Goal: Task Accomplishment & Management: Complete application form

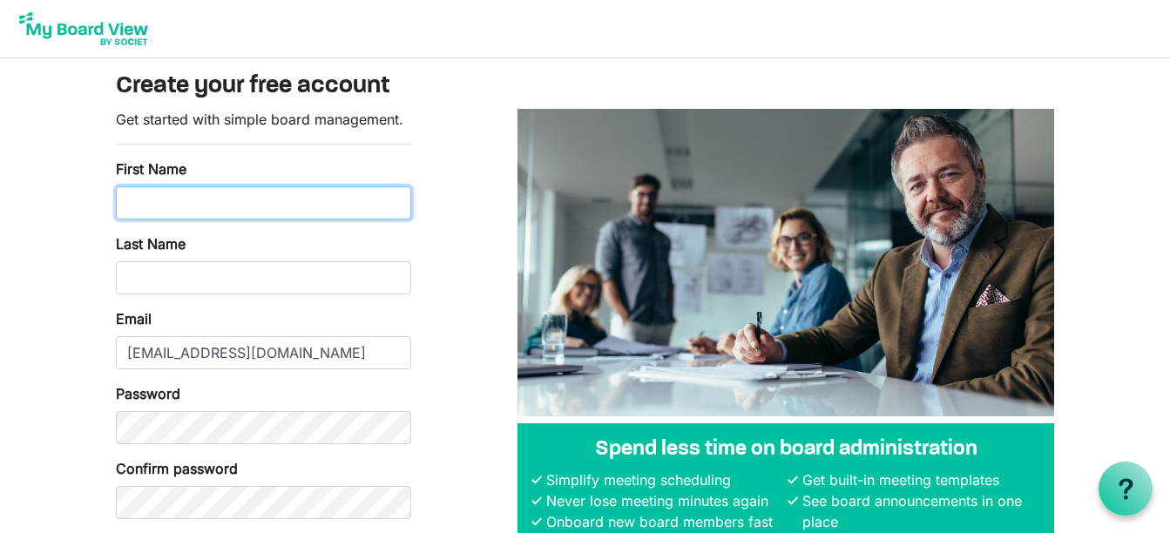
click at [189, 207] on input "First Name" at bounding box center [263, 202] width 295 height 33
type input "[PERSON_NAME]"
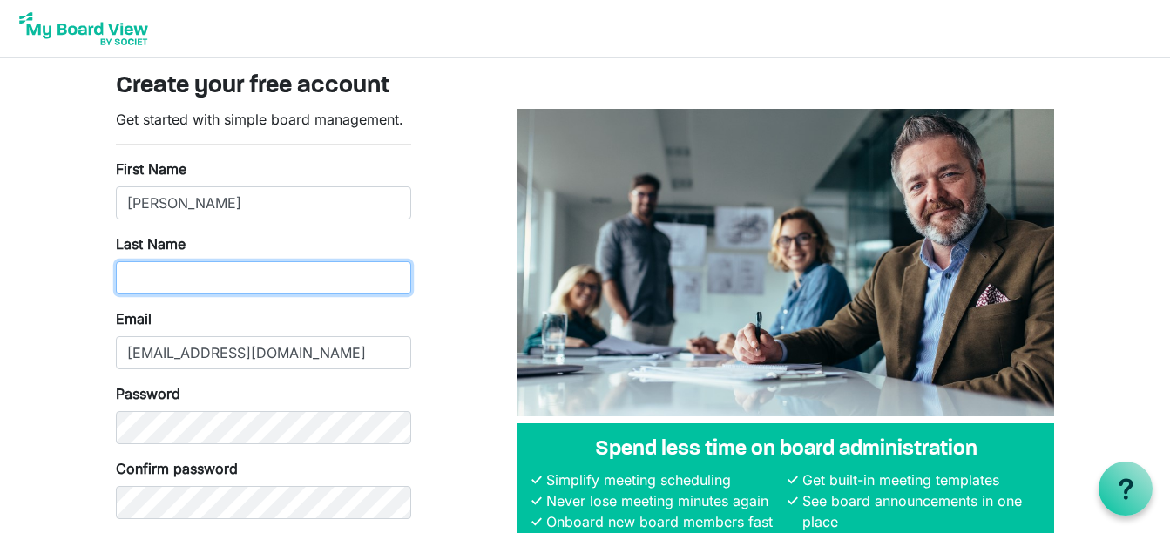
type input "Cloyd"
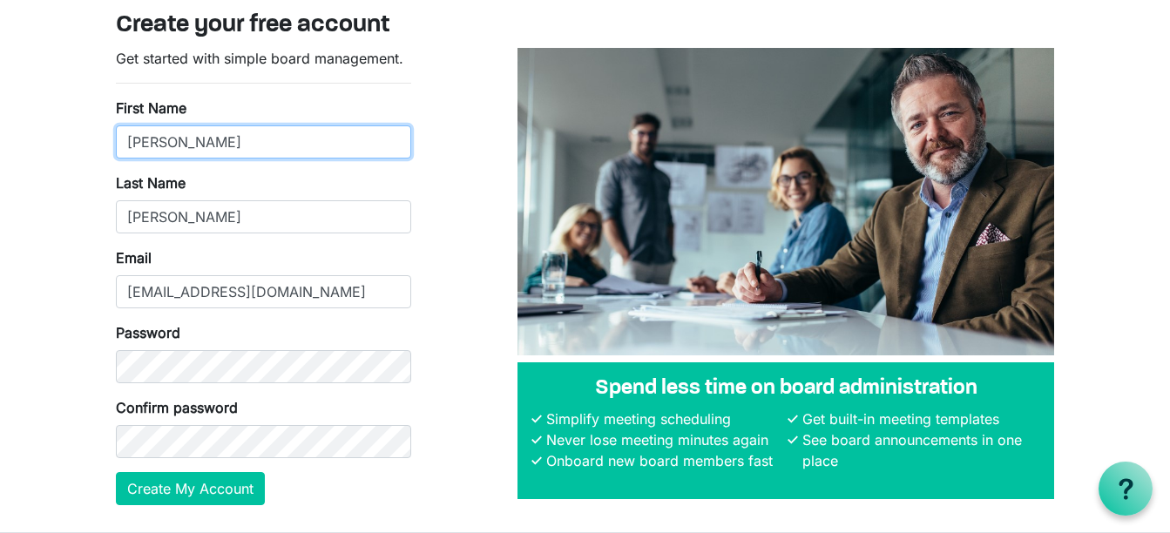
scroll to position [65, 0]
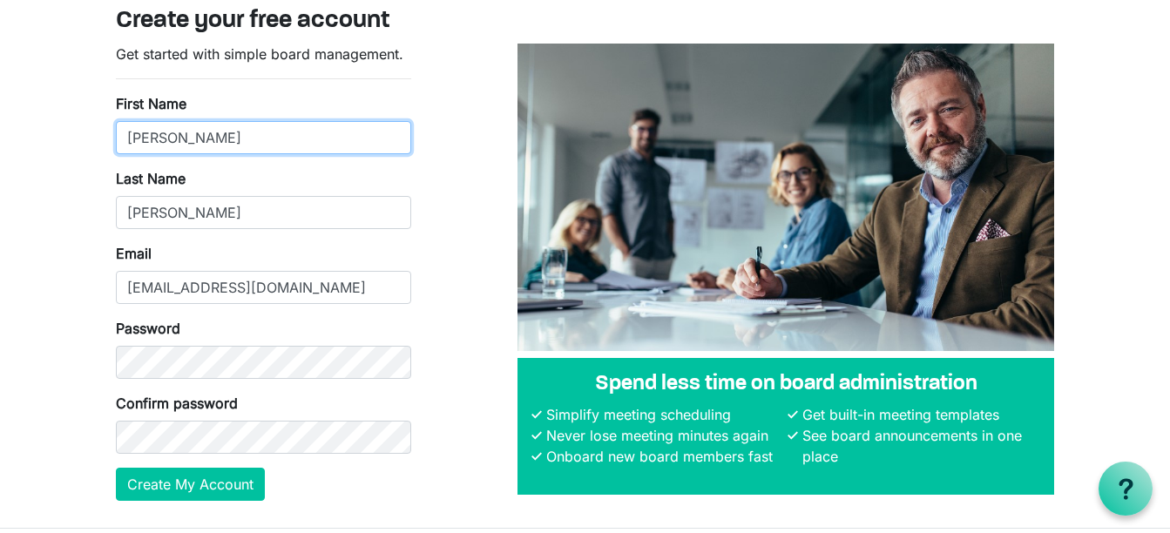
type input "Brent"
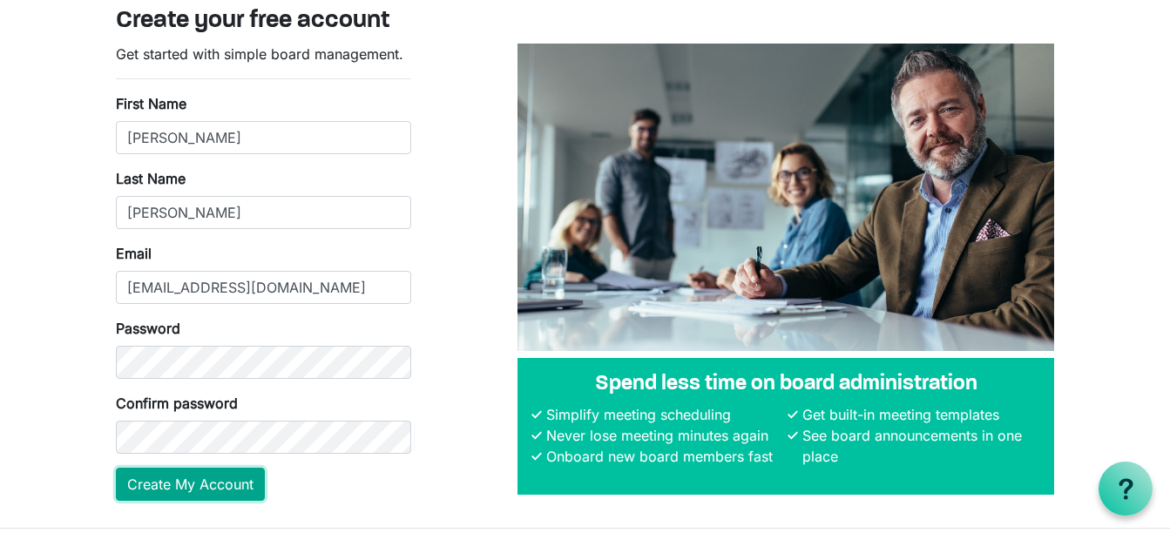
click at [181, 480] on button "Create My Account" at bounding box center [190, 484] width 149 height 33
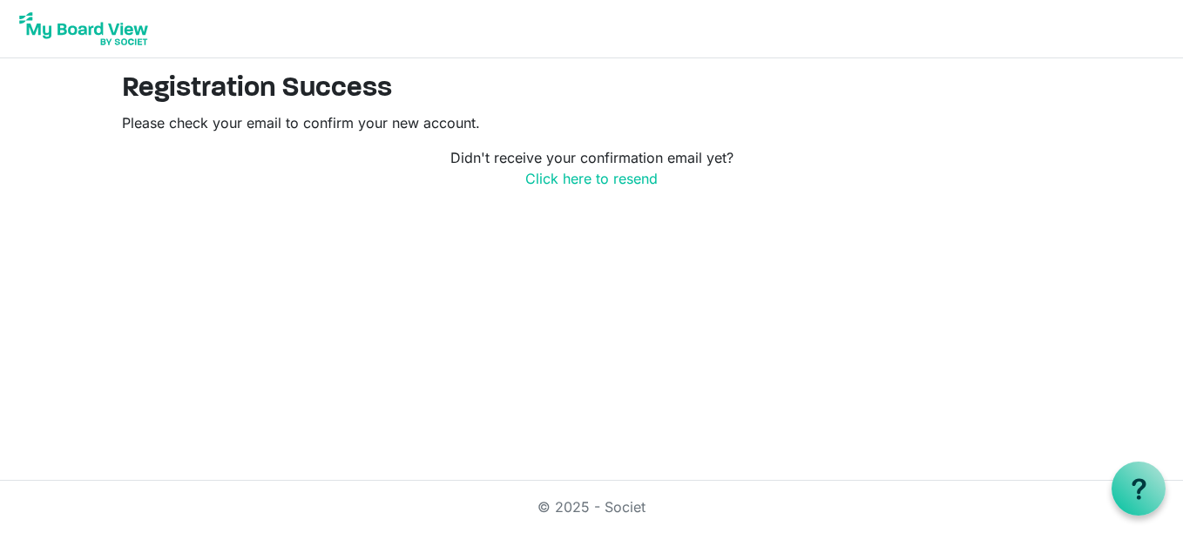
click at [125, 31] on img at bounding box center [83, 29] width 139 height 44
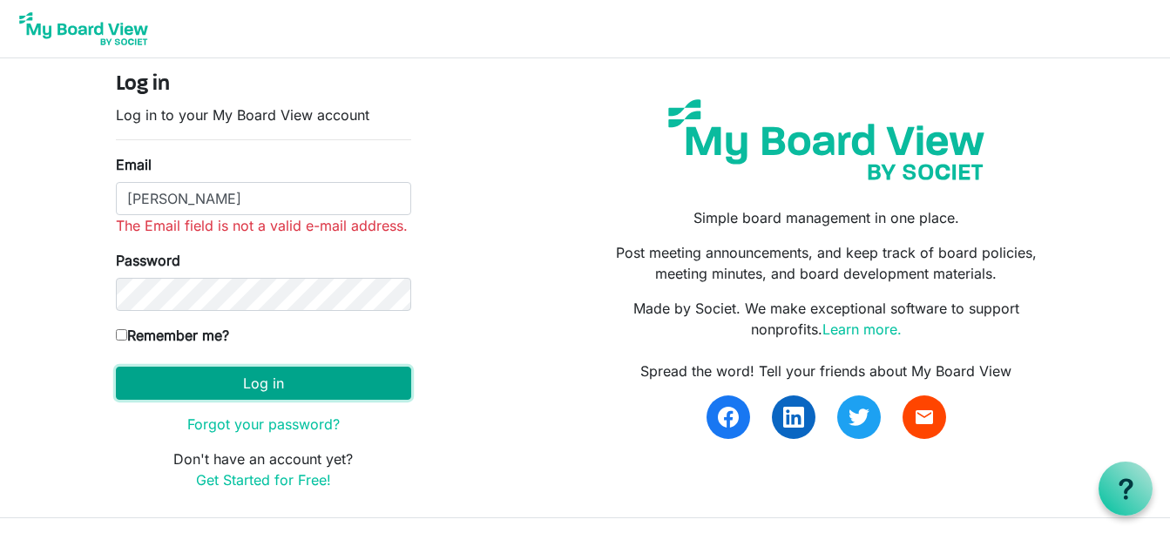
drag, startPoint x: 260, startPoint y: 364, endPoint x: 233, endPoint y: 361, distance: 27.2
click at [259, 367] on button "Log in" at bounding box center [263, 383] width 295 height 33
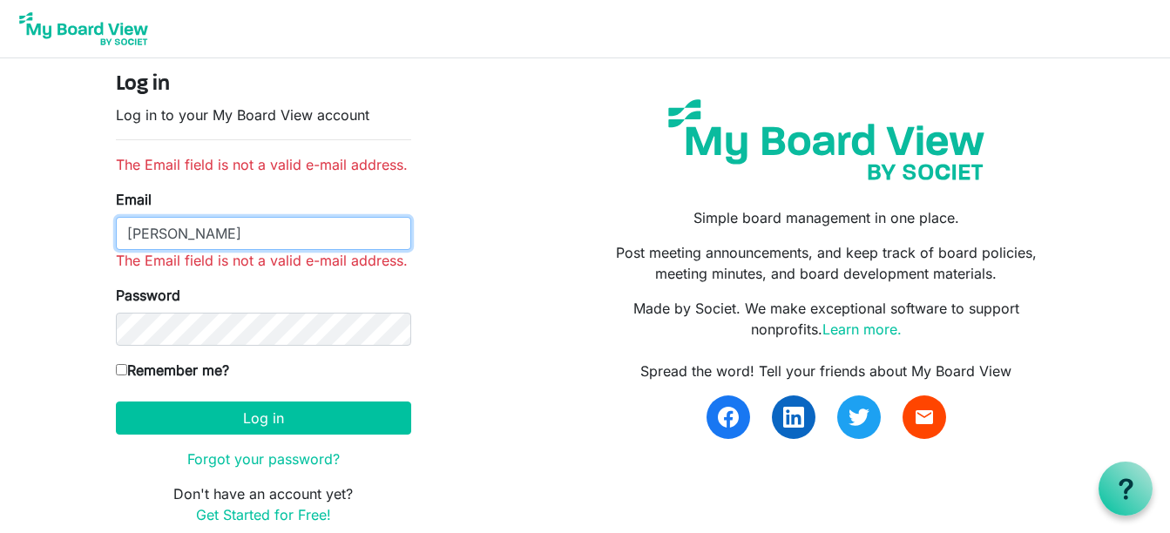
click at [170, 233] on input "Cloyd" at bounding box center [263, 233] width 295 height 33
type input "C"
click at [246, 233] on input "c.brent" at bounding box center [263, 233] width 295 height 33
click at [263, 233] on input "c.brent" at bounding box center [263, 233] width 295 height 33
type input "c.brent"
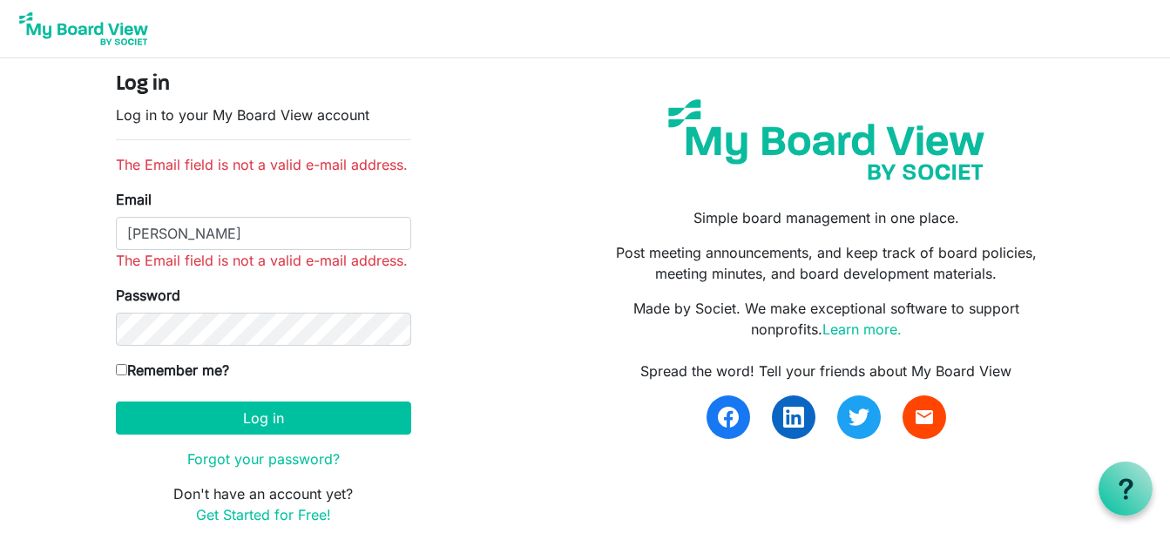
click at [121, 370] on input "Remember me?" at bounding box center [121, 369] width 11 height 11
checkbox input "true"
click at [188, 237] on input "c.brent" at bounding box center [263, 233] width 295 height 33
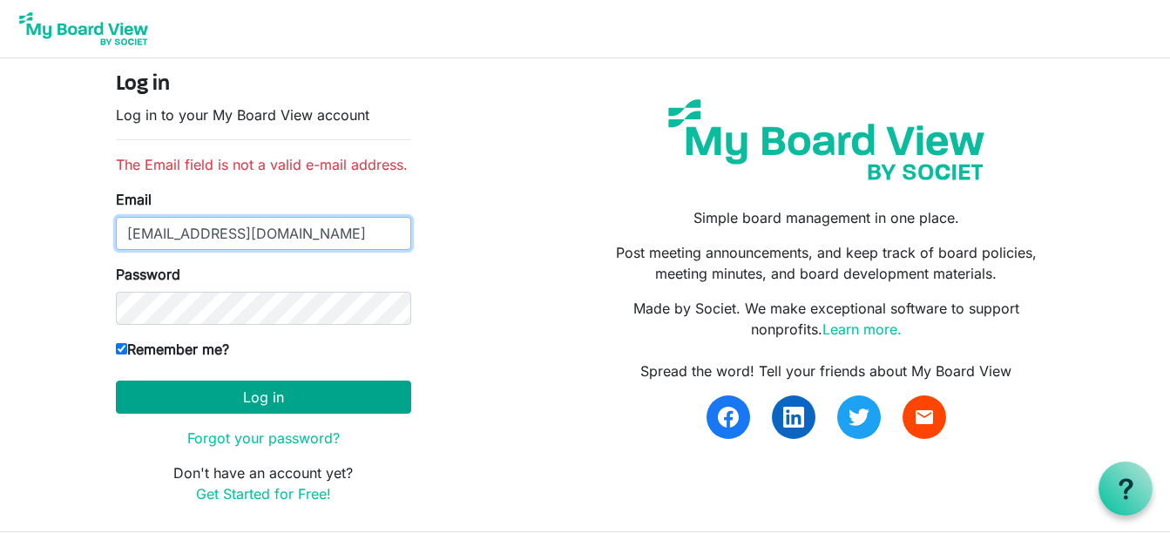
type input "c.brentcloyd@gmail.com"
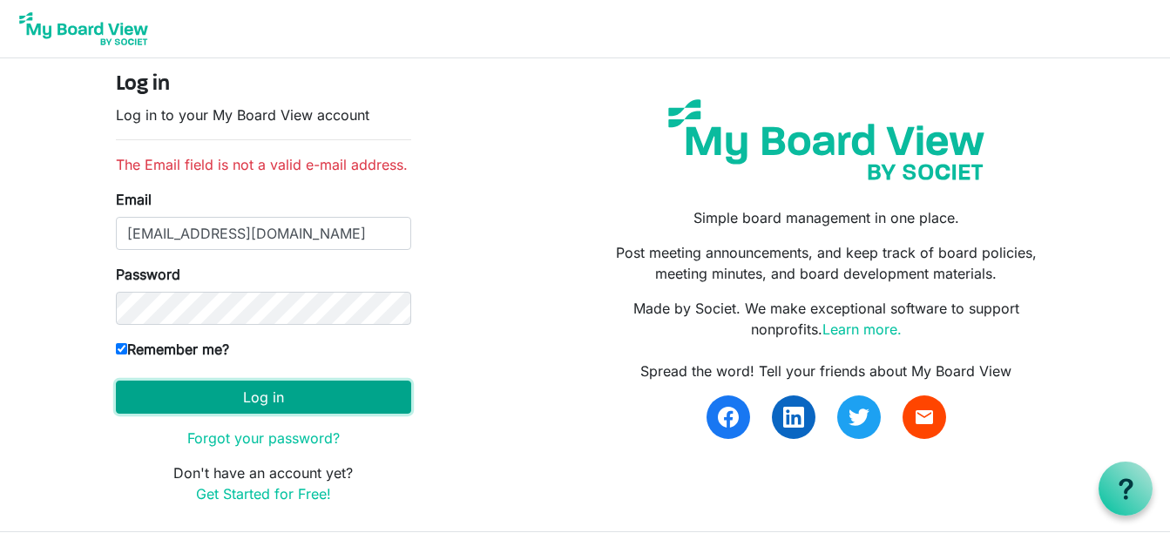
click at [270, 393] on button "Log in" at bounding box center [263, 397] width 295 height 33
click at [139, 394] on button "Log in" at bounding box center [263, 397] width 295 height 33
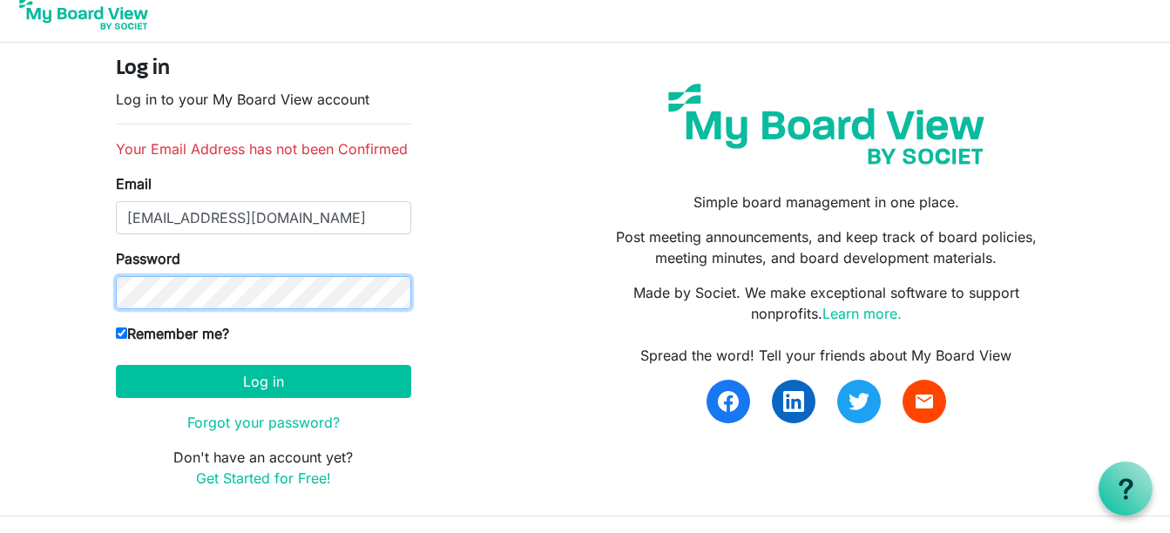
scroll to position [51, 0]
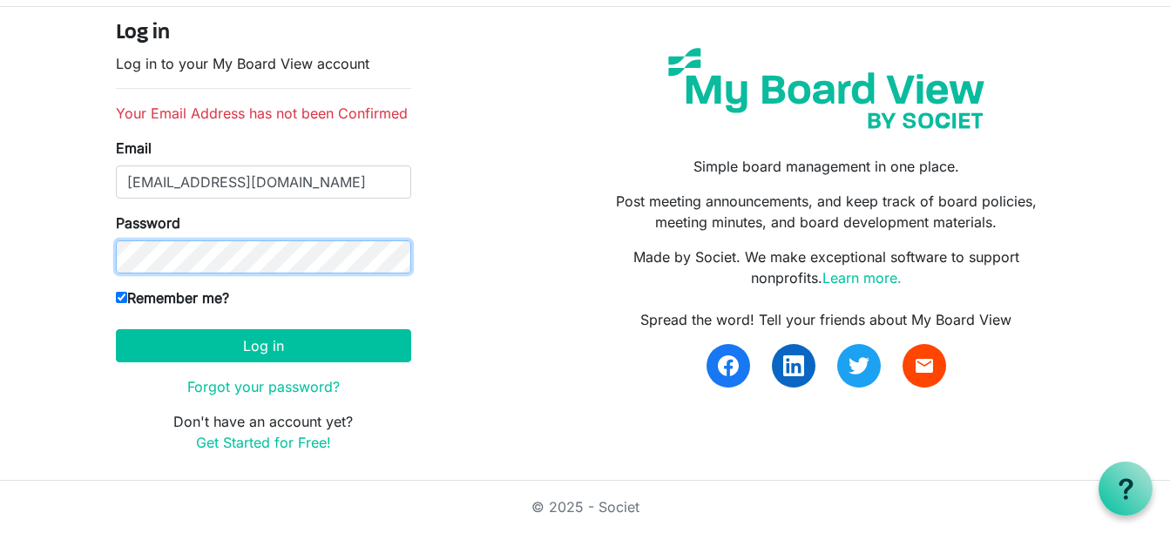
click at [116, 329] on button "Log in" at bounding box center [263, 345] width 295 height 33
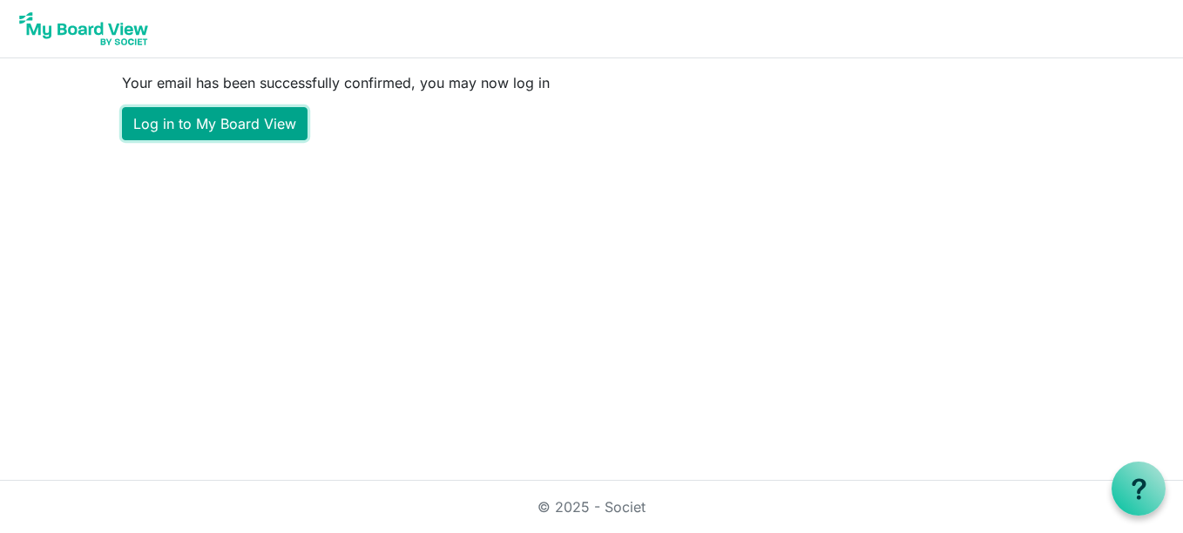
click at [199, 122] on link "Log in to My Board View" at bounding box center [214, 123] width 185 height 33
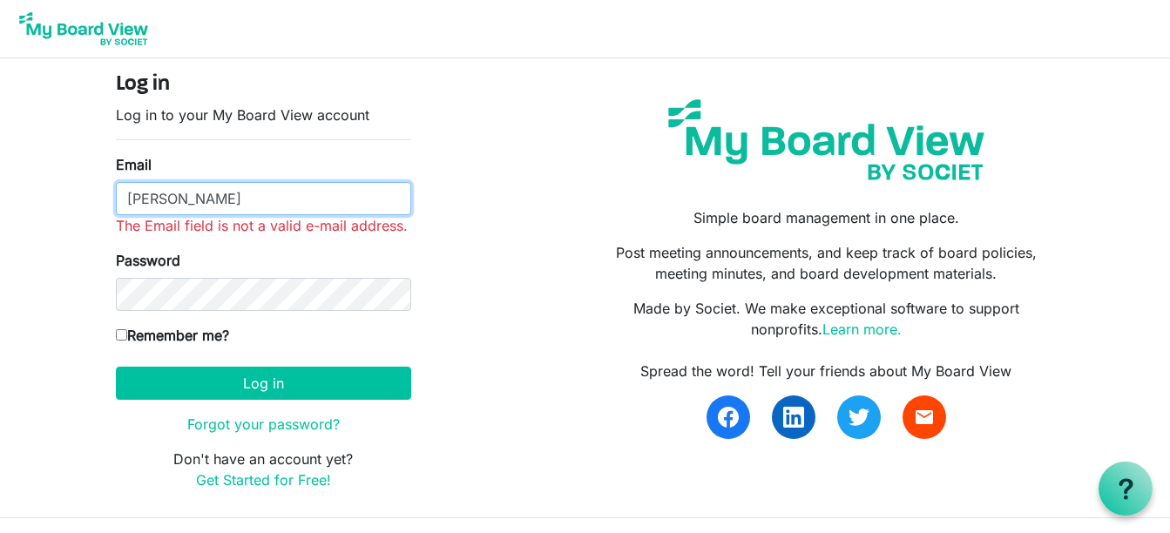
click at [173, 195] on input "Cloyd" at bounding box center [263, 198] width 295 height 33
type input "C"
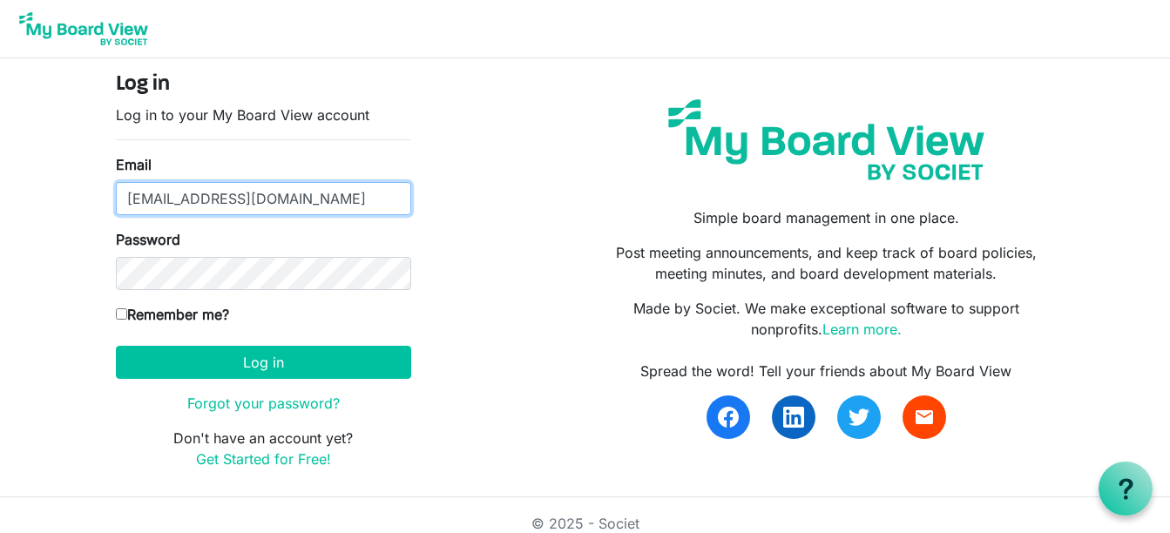
type input "c.brentcloyd@gmai.com"
click at [124, 313] on input "Remember me?" at bounding box center [121, 313] width 11 height 11
checkbox input "true"
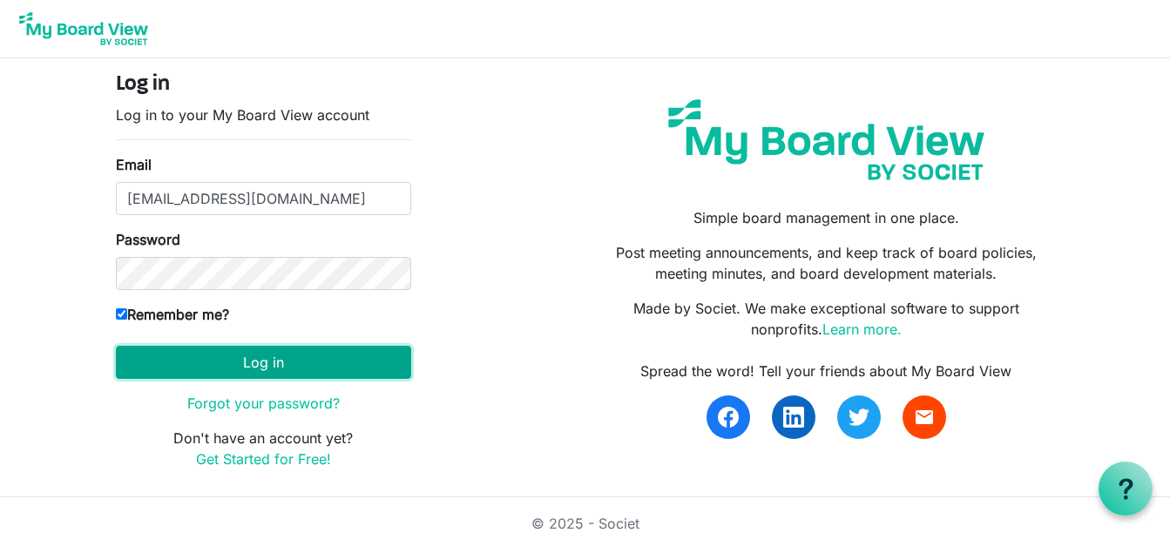
click at [261, 359] on button "Log in" at bounding box center [263, 362] width 295 height 33
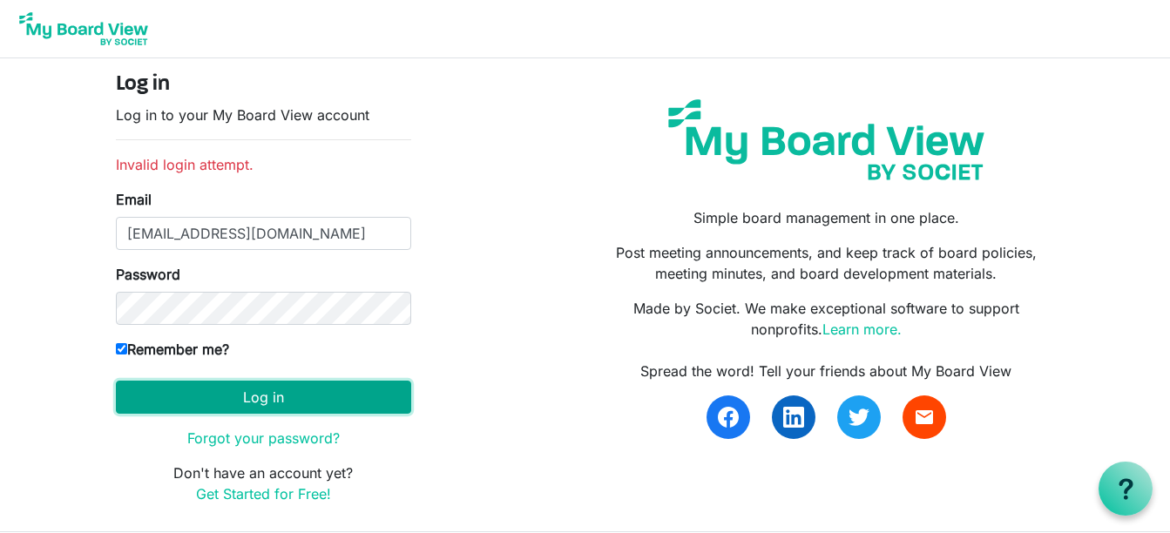
click at [249, 388] on button "Log in" at bounding box center [263, 397] width 295 height 33
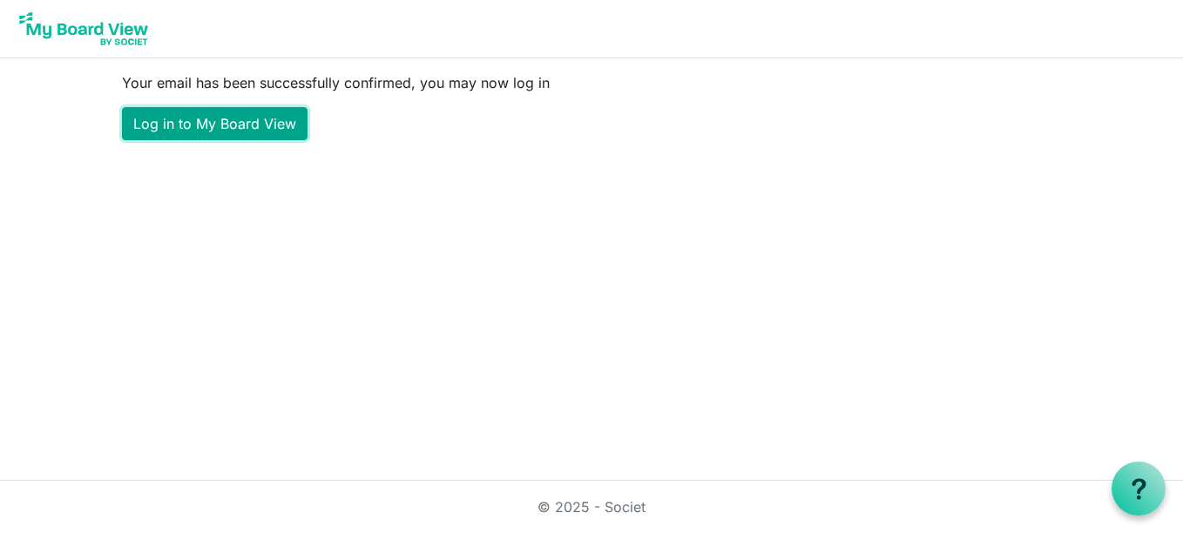
click at [189, 124] on link "Log in to My Board View" at bounding box center [214, 123] width 185 height 33
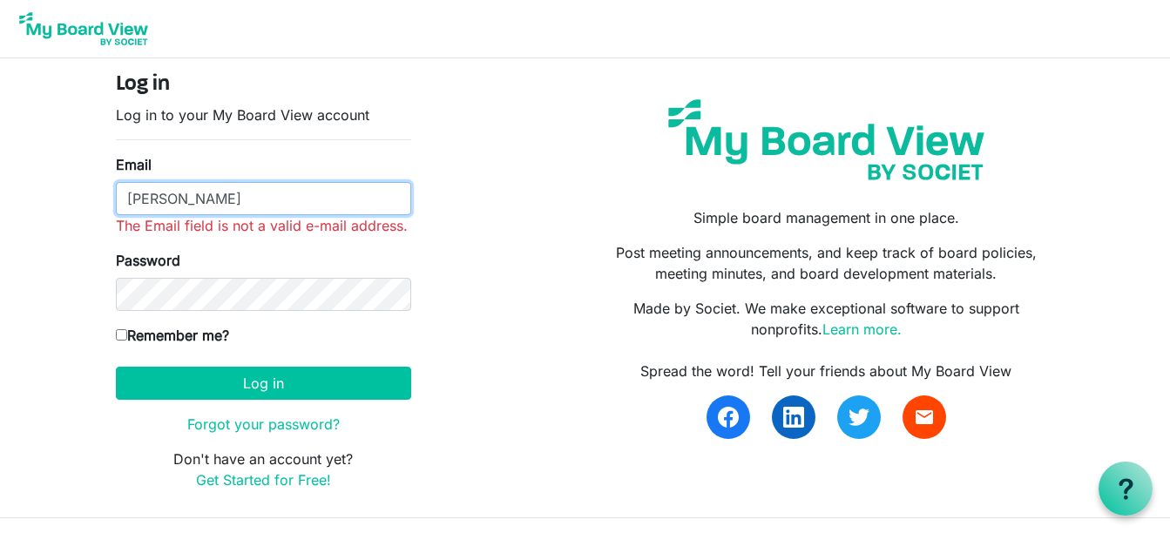
click at [158, 199] on input "Cloyd" at bounding box center [263, 198] width 295 height 33
click at [170, 199] on input "Cloyd" at bounding box center [263, 198] width 295 height 33
type input "C"
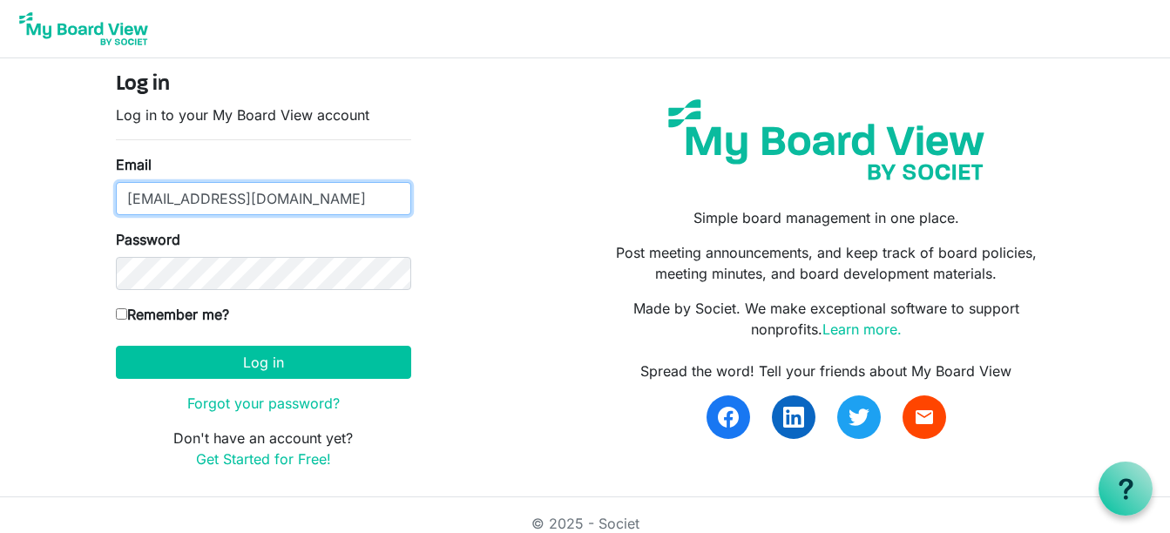
type input "c.brentcloyd@gmail.com"
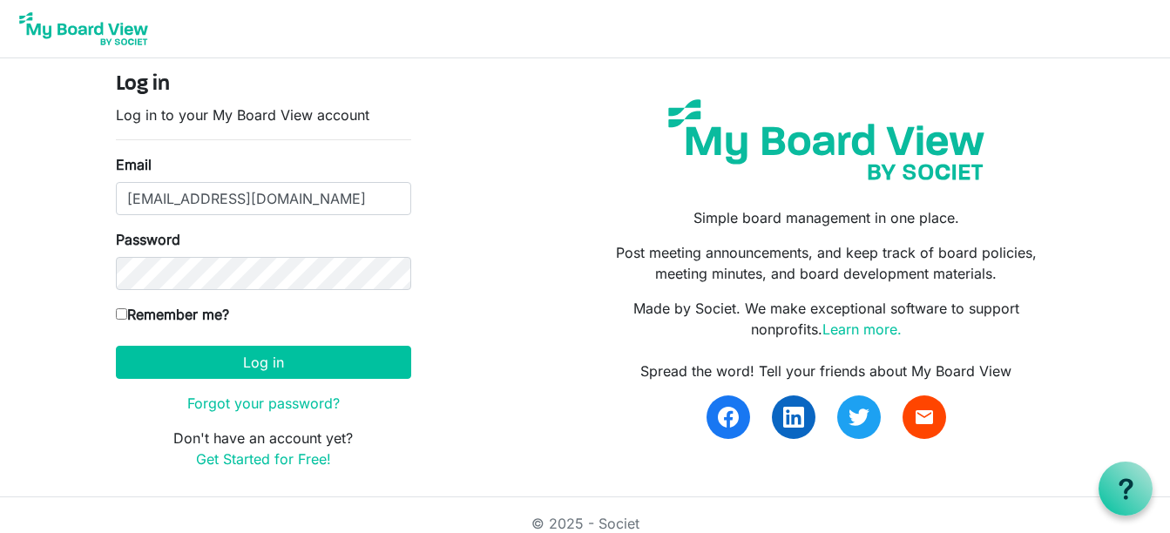
click at [123, 314] on input "Remember me?" at bounding box center [121, 313] width 11 height 11
checkbox input "true"
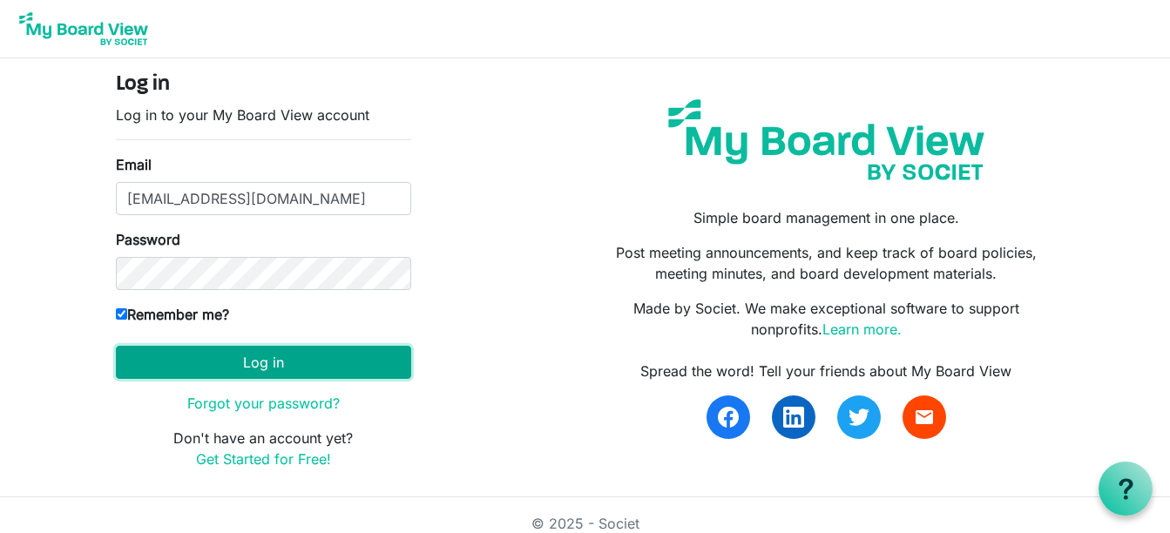
click at [262, 356] on button "Log in" at bounding box center [263, 362] width 295 height 33
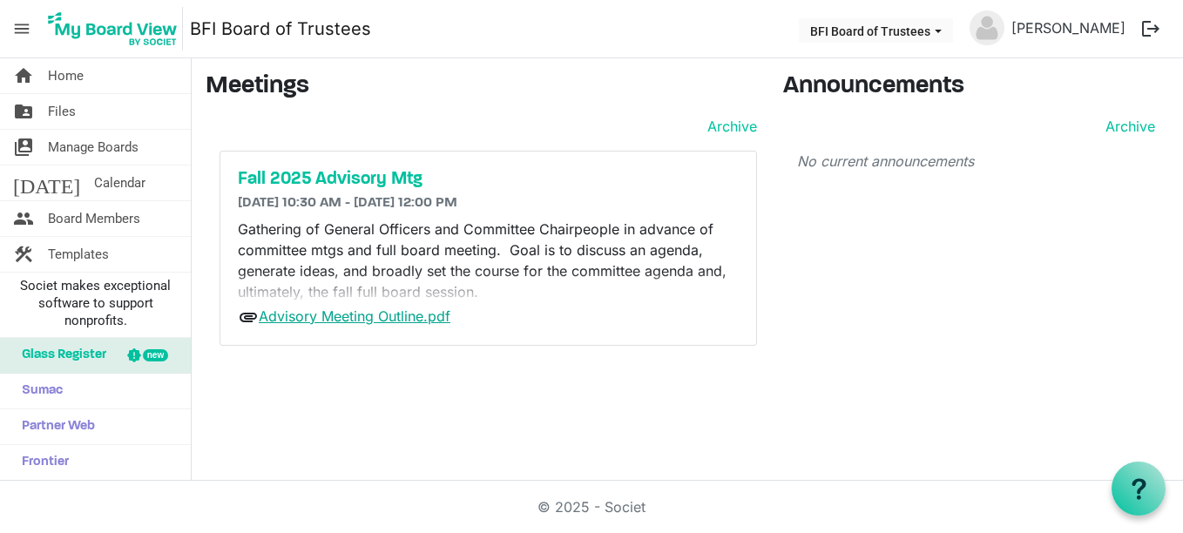
click at [356, 313] on link "Advisory Meeting Outline.pdf" at bounding box center [355, 315] width 192 height 17
